Goal: Task Accomplishment & Management: Use online tool/utility

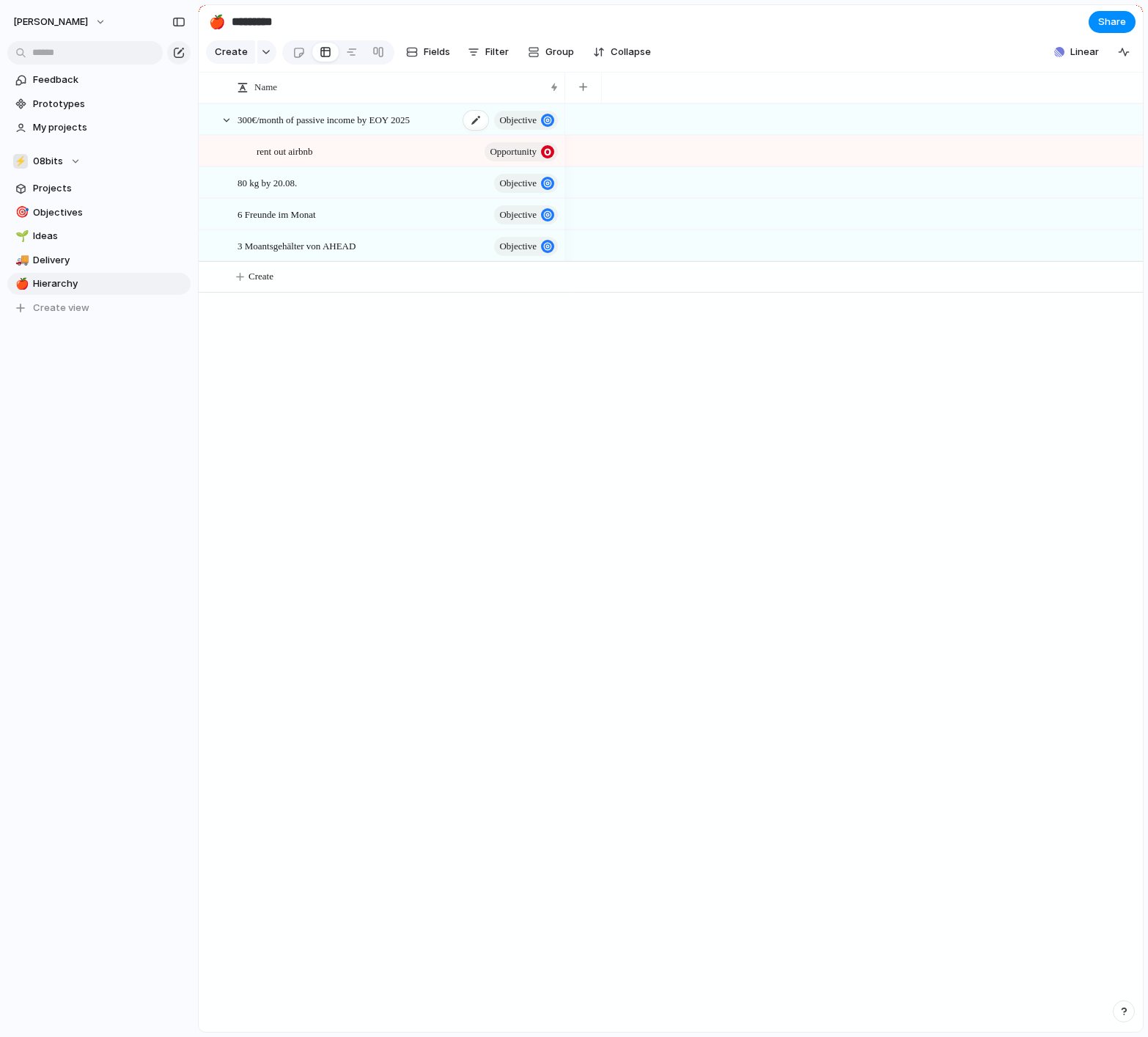
click at [402, 120] on span "300€/month of passive income by EOY 2025" at bounding box center [324, 119] width 172 height 17
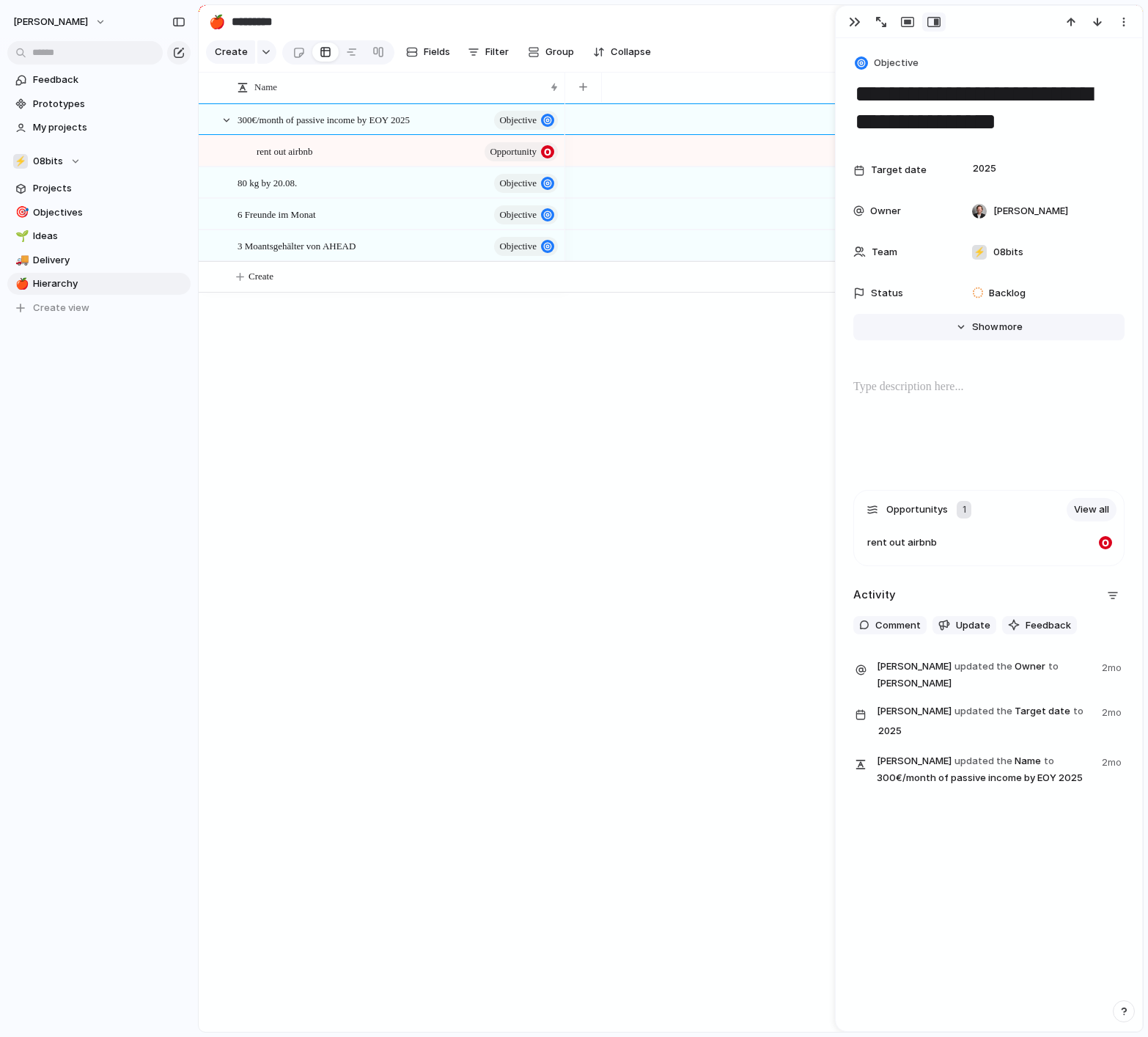
click at [994, 324] on span "Show" at bounding box center [986, 327] width 26 height 15
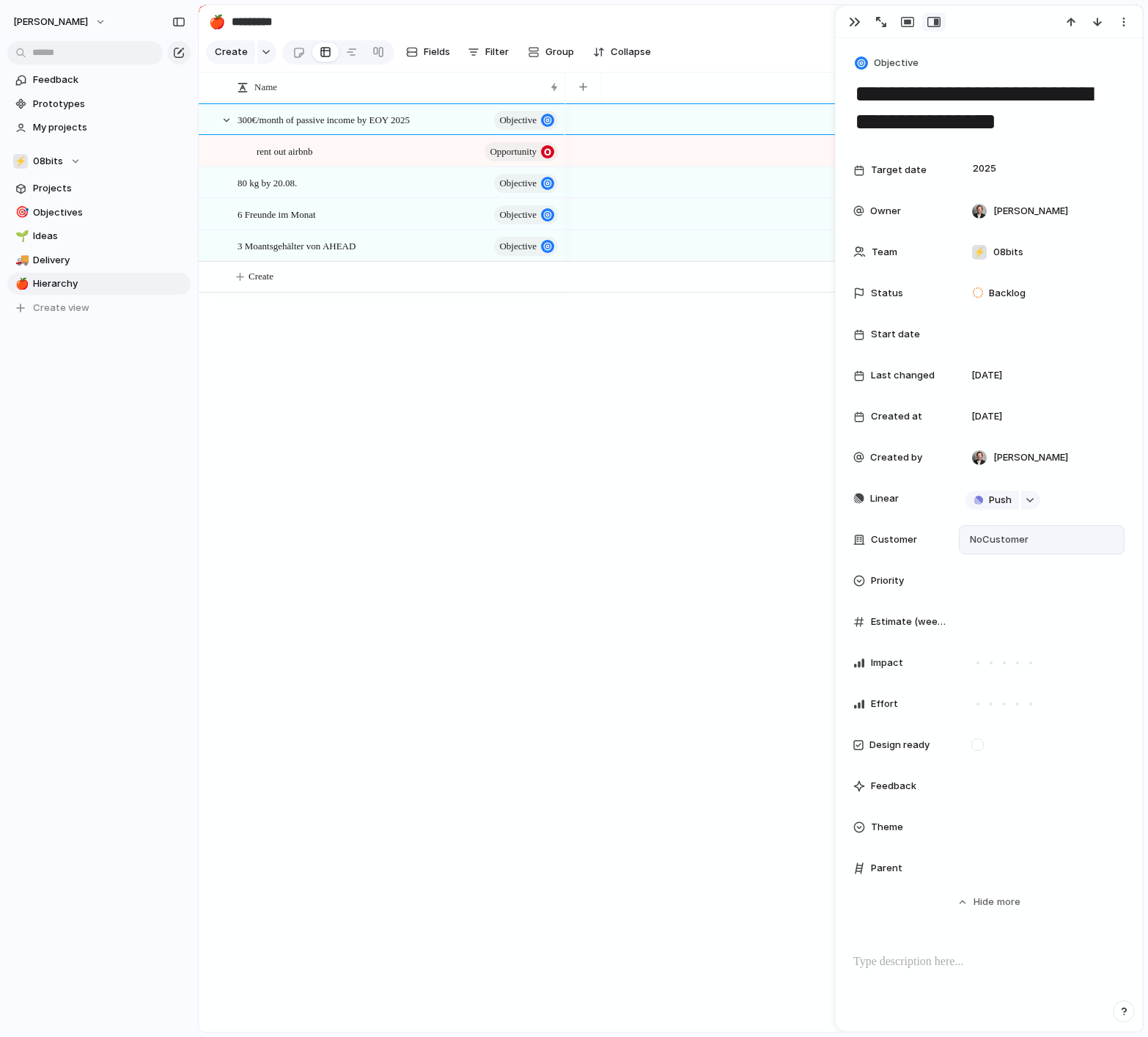
click at [1007, 537] on span "No Customer" at bounding box center [997, 539] width 63 height 15
click at [625, 551] on div "Type to add a company" at bounding box center [574, 518] width 1148 height 1037
click at [1003, 171] on div "2025" at bounding box center [986, 170] width 40 height 16
click at [652, 457] on div "Day Month Quarter Half-year Year [DATE] 2024 2025 2026 2027 2028 2029 2030 2025…" at bounding box center [574, 518] width 1148 height 1037
click at [920, 790] on div "Feedback" at bounding box center [900, 786] width 94 height 15
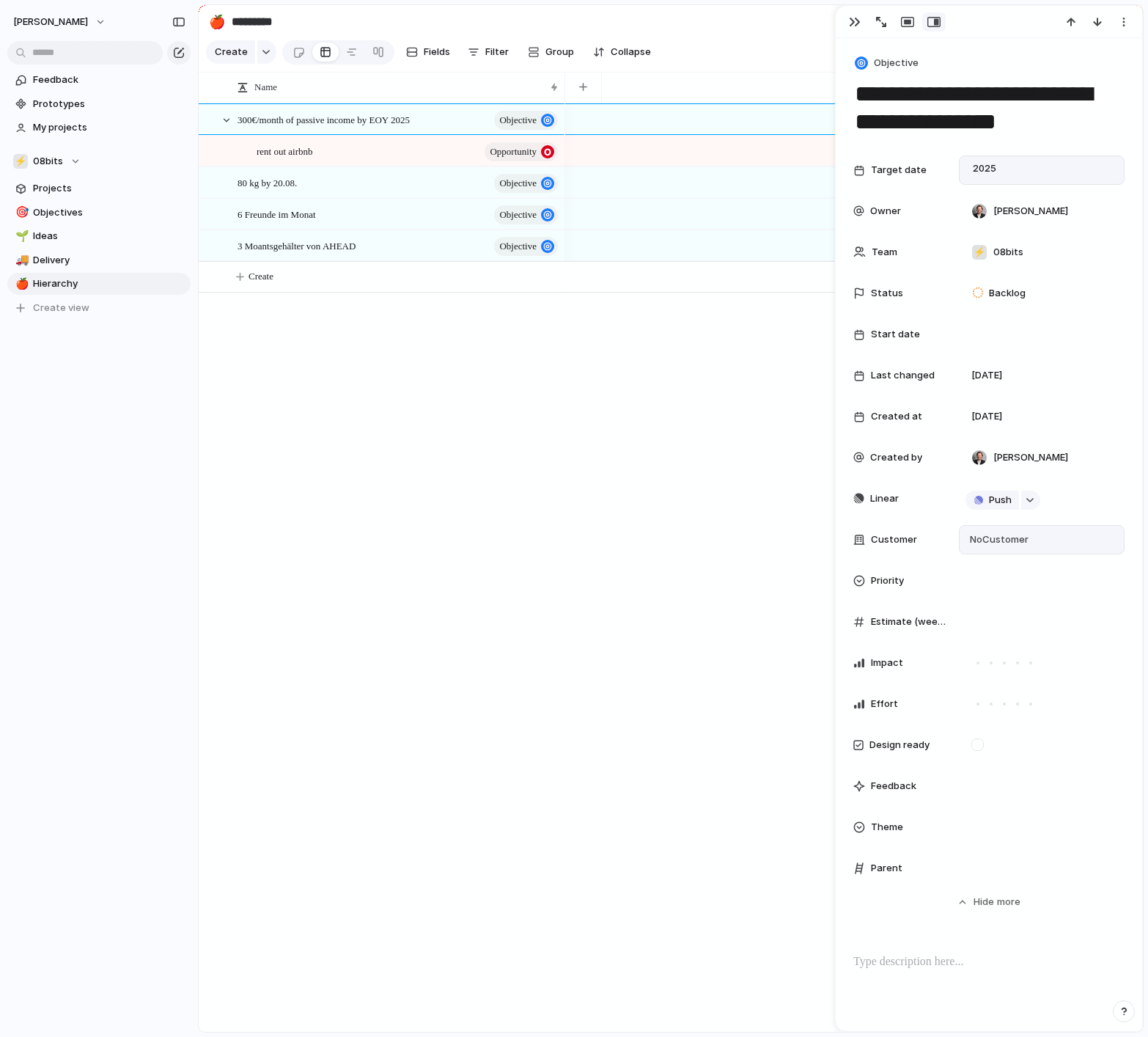
click at [903, 832] on div "Theme" at bounding box center [900, 827] width 94 height 15
click at [641, 820] on div "🌱 Experiment 🔮 Magic 🔨 Infrastructure 🚀 Scale" at bounding box center [574, 518] width 1148 height 1037
click at [936, 826] on div "Theme" at bounding box center [900, 827] width 94 height 15
click at [745, 819] on div "🌱 Experiment 🔮 Magic 🔨 Infrastructure 🚀 Scale" at bounding box center [574, 518] width 1148 height 1037
